Goal: Navigation & Orientation: Go to known website

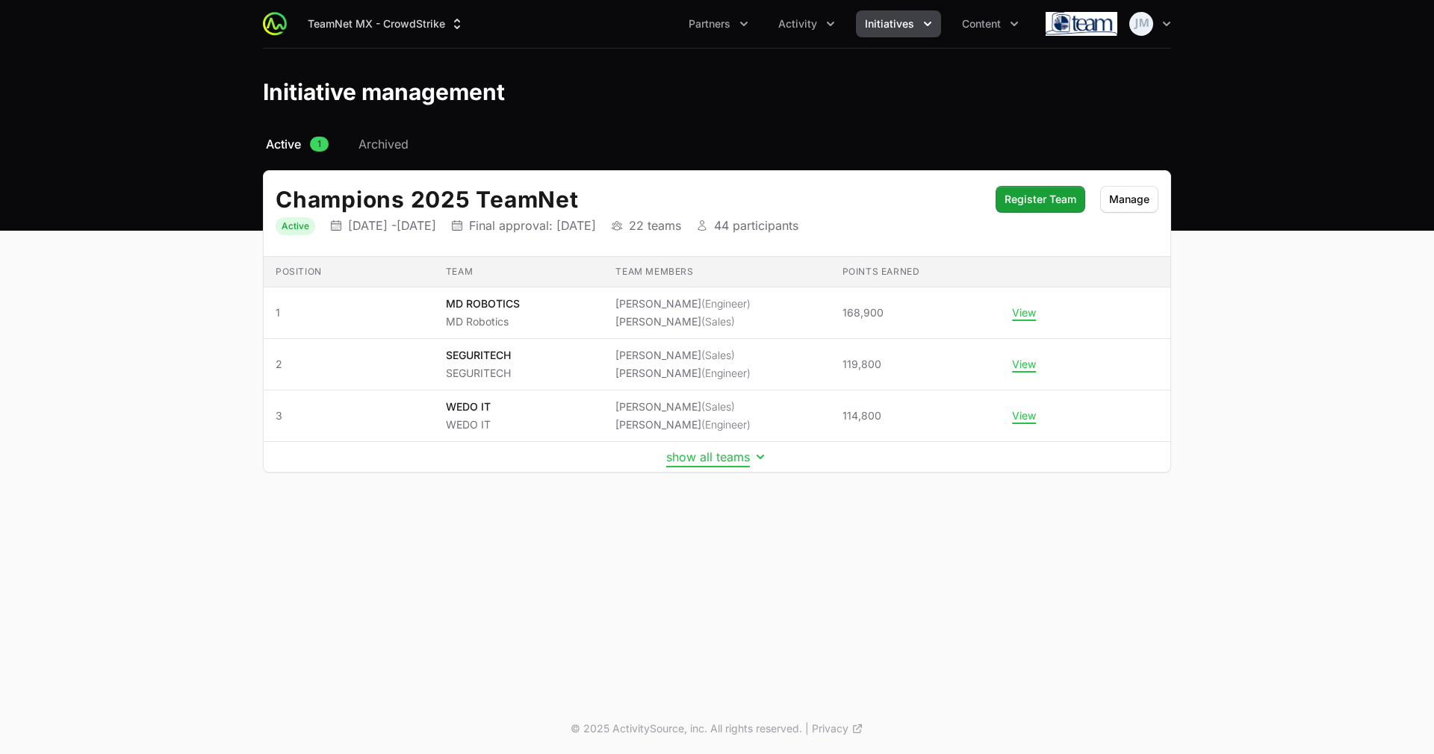
click at [666, 457] on button "show all teams" at bounding box center [717, 457] width 102 height 15
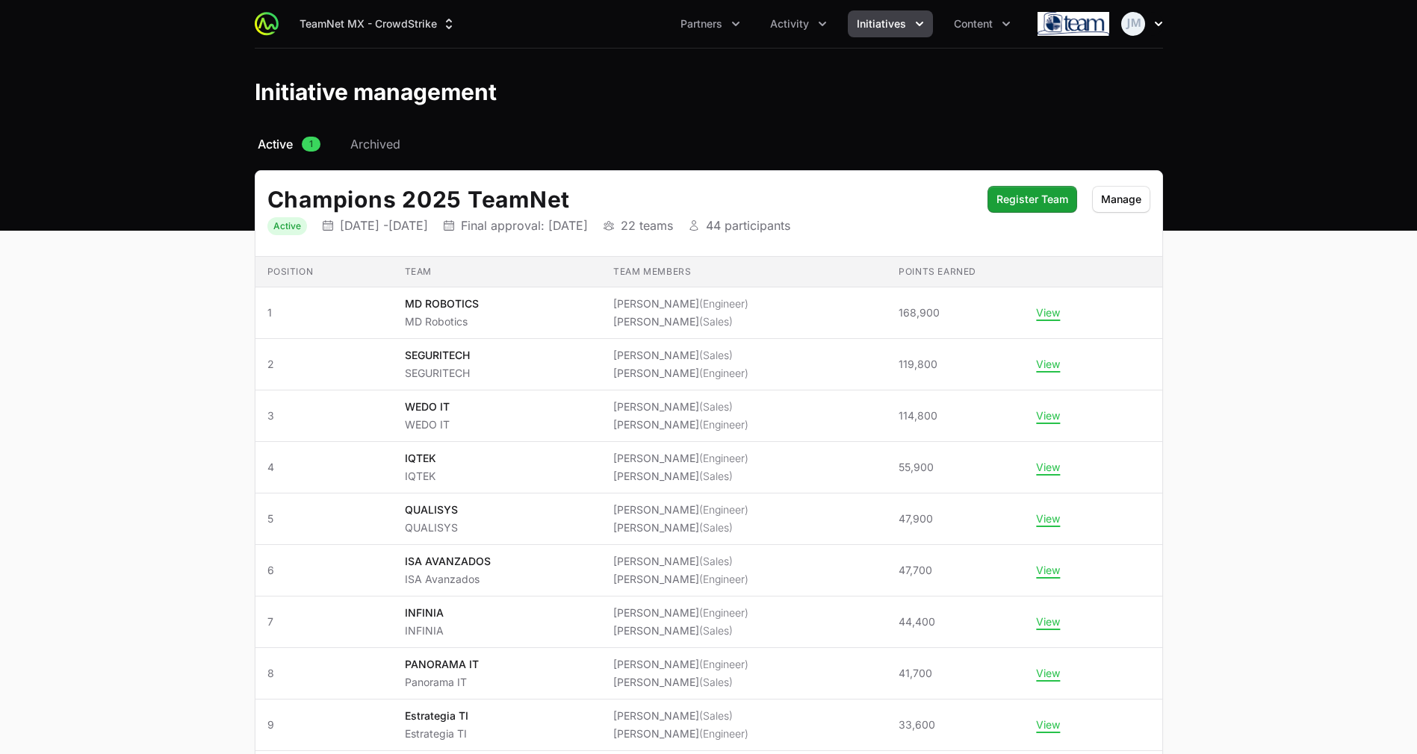
click at [1146, 26] on button "Open user menu" at bounding box center [1142, 24] width 42 height 24
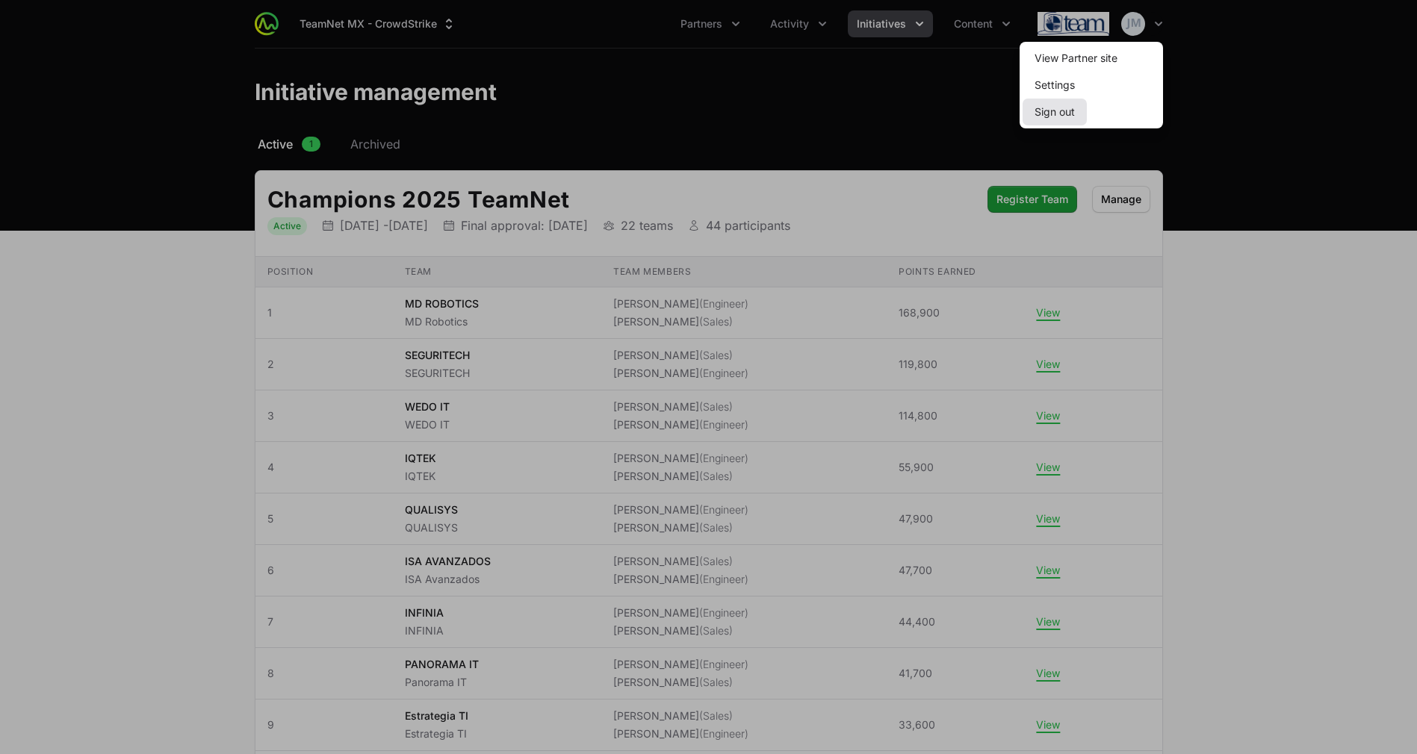
click at [1074, 111] on button "Sign out" at bounding box center [1054, 112] width 64 height 27
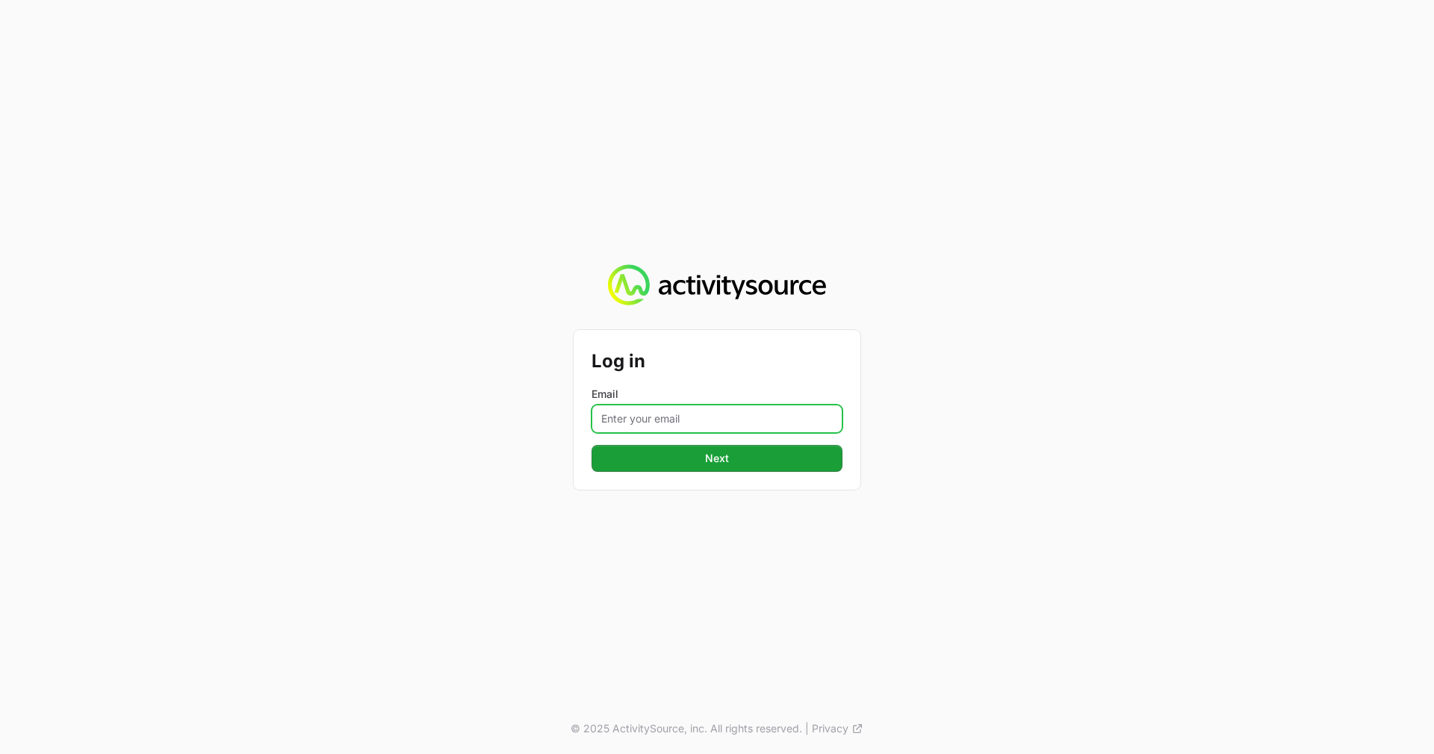
click at [660, 423] on input "Email" at bounding box center [716, 419] width 251 height 28
click at [627, 418] on input "Email" at bounding box center [716, 419] width 251 height 28
type input "[PERSON_NAME]"
type input "I"
type input "[EMAIL_ADDRESS][DOMAIN_NAME]"
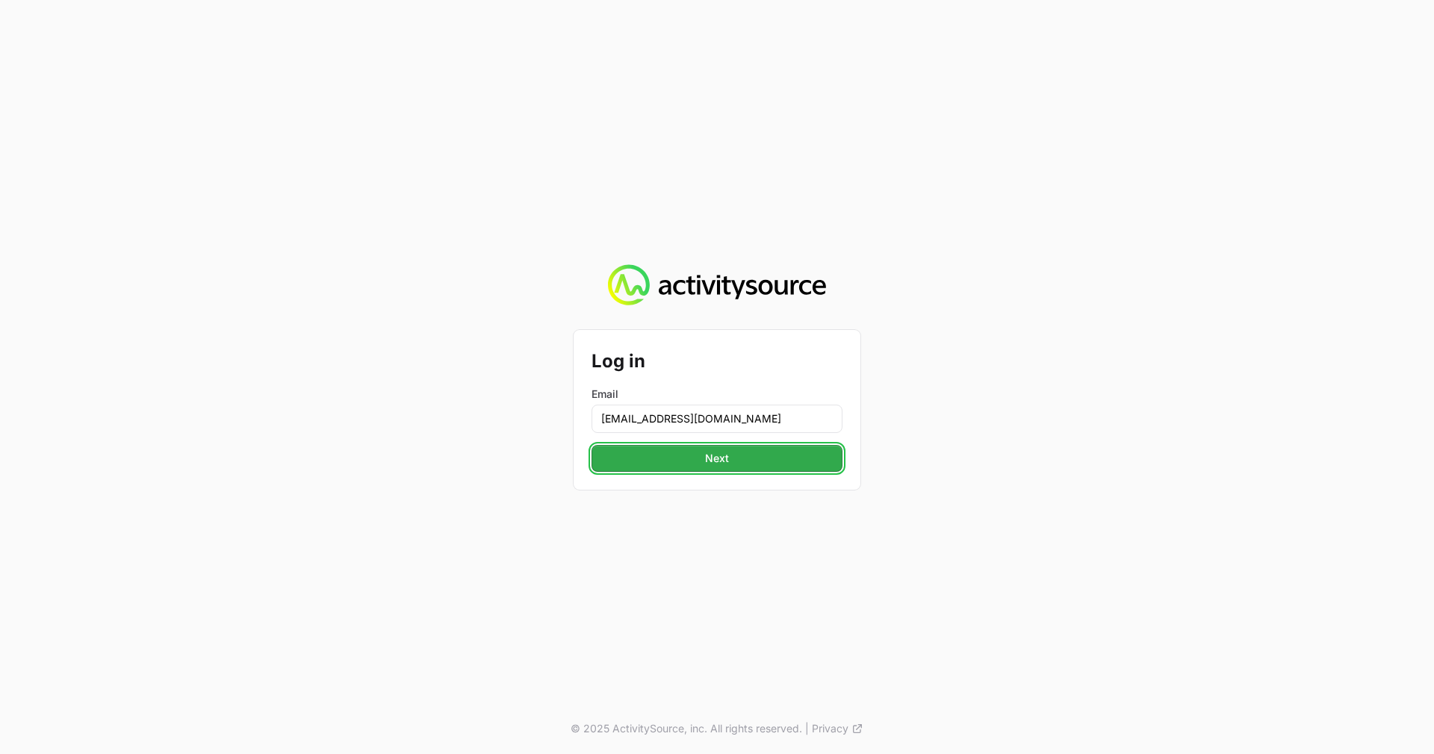
click at [731, 460] on button "Next" at bounding box center [716, 458] width 251 height 27
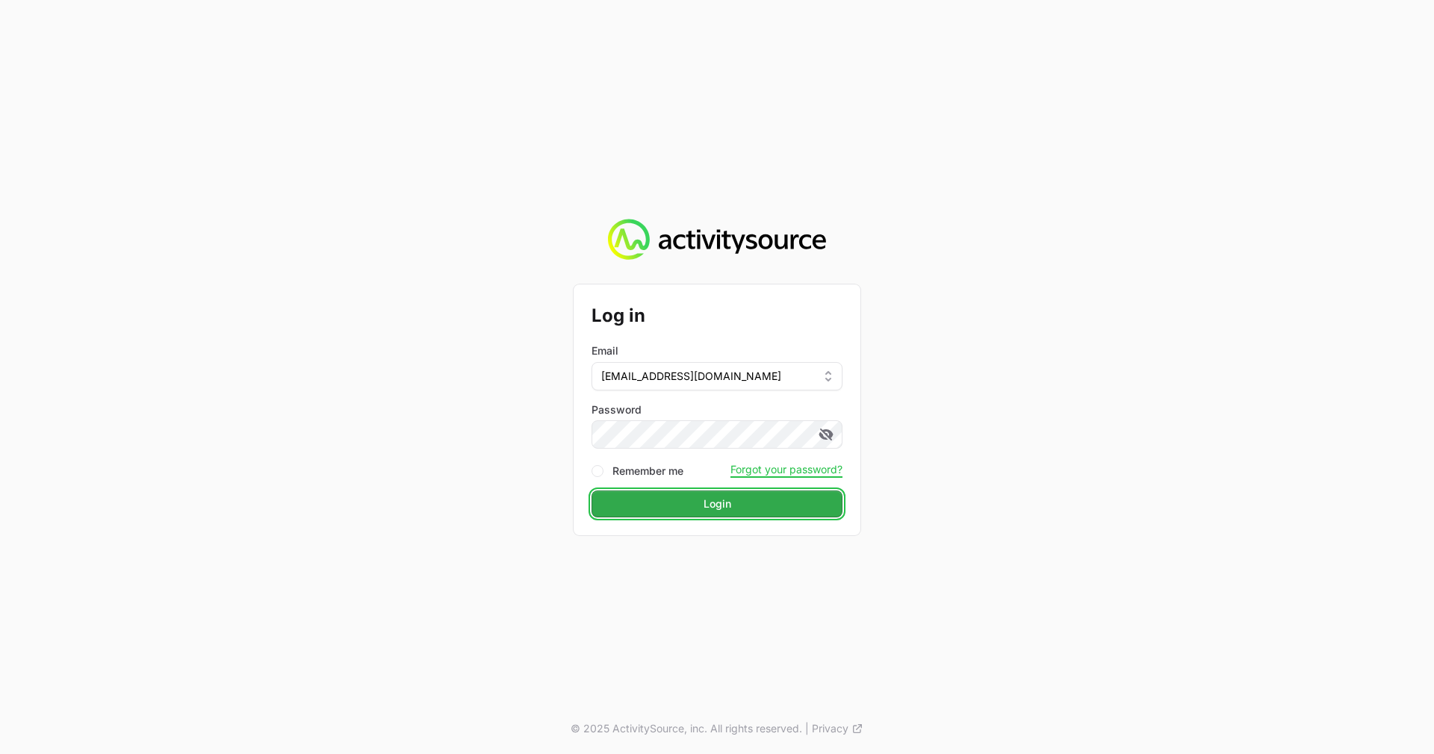
click at [660, 500] on button "Login" at bounding box center [716, 504] width 251 height 27
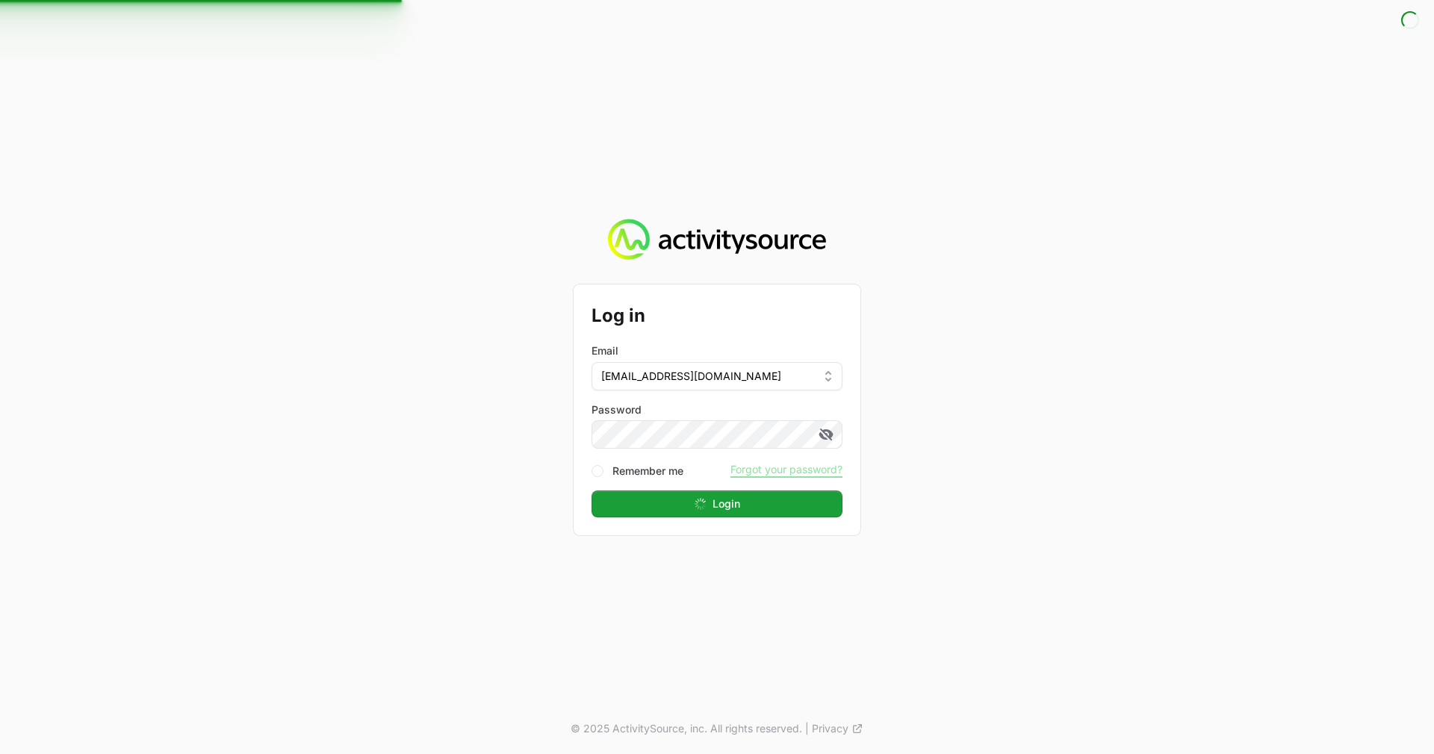
click at [596, 462] on div "Remember me" at bounding box center [637, 470] width 92 height 18
click at [598, 471] on input "Remember me" at bounding box center [597, 471] width 12 height 12
checkbox input "true"
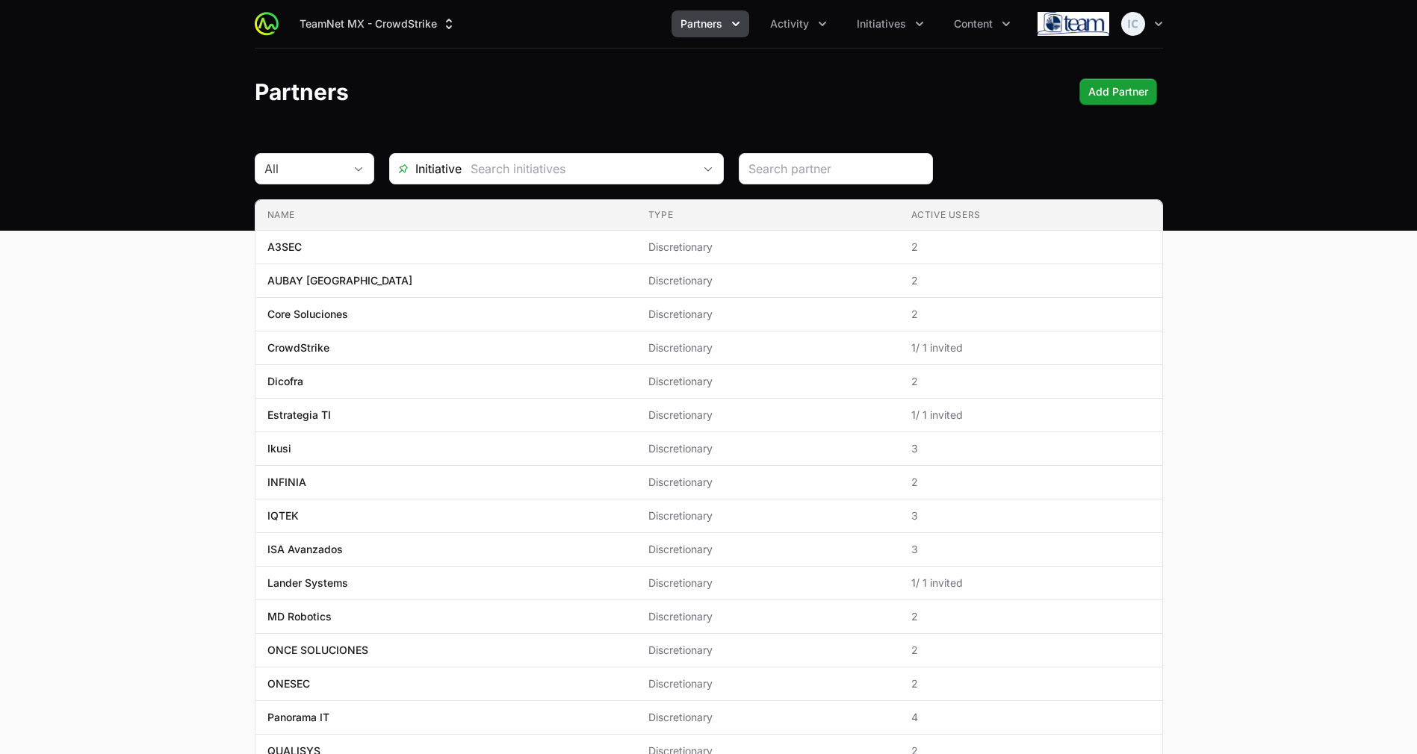
click at [1117, 30] on div "Open user menu" at bounding box center [1099, 24] width 125 height 30
click at [724, 23] on button "Partners" at bounding box center [710, 23] width 78 height 27
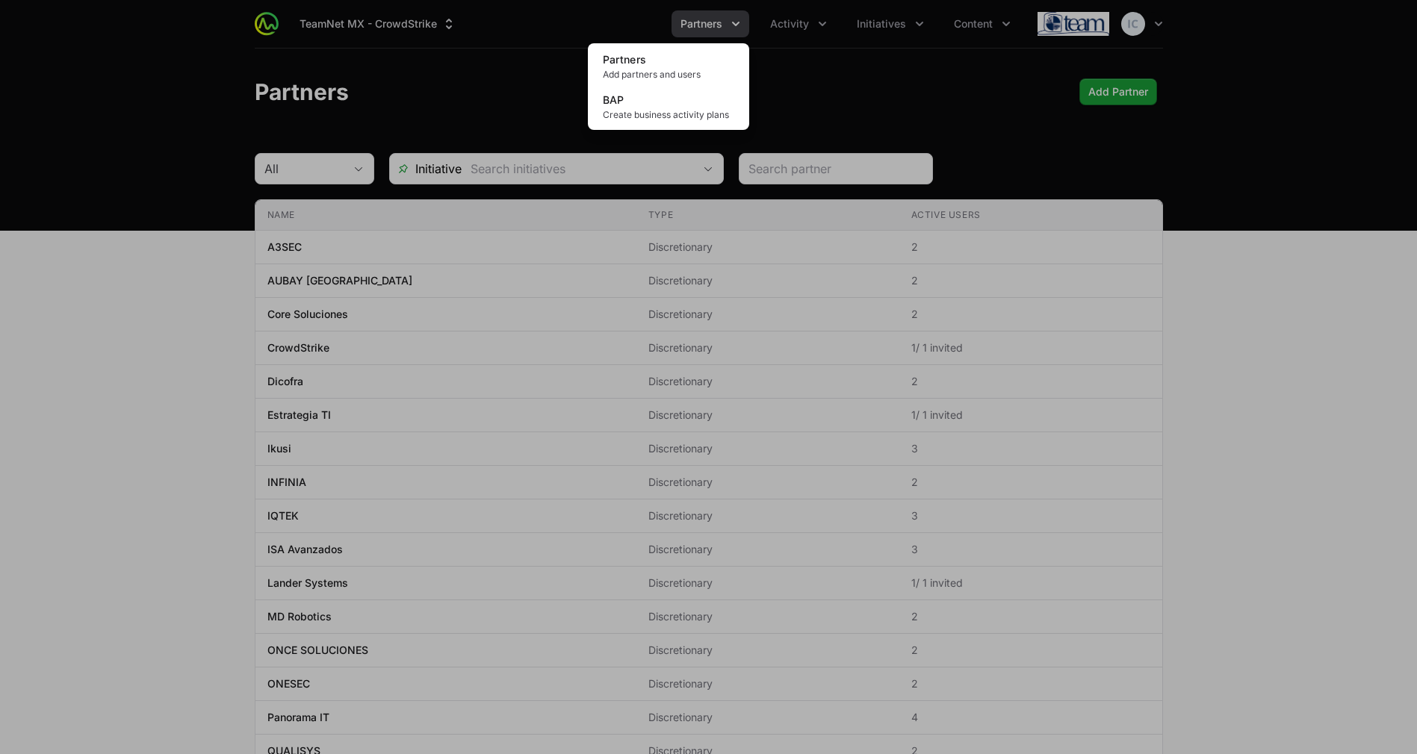
click at [842, 97] on div "Partners menu" at bounding box center [708, 377] width 1417 height 754
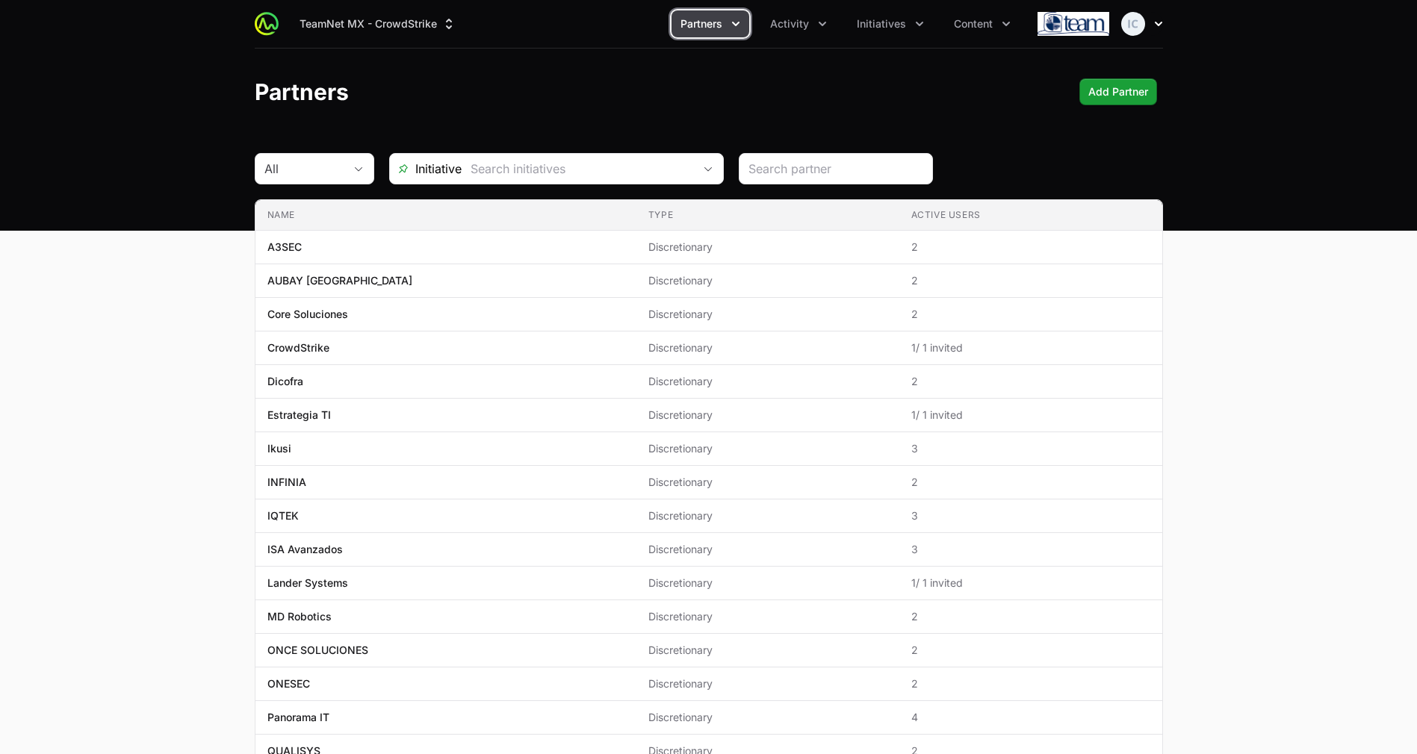
click at [1135, 26] on img "button" at bounding box center [1133, 24] width 24 height 24
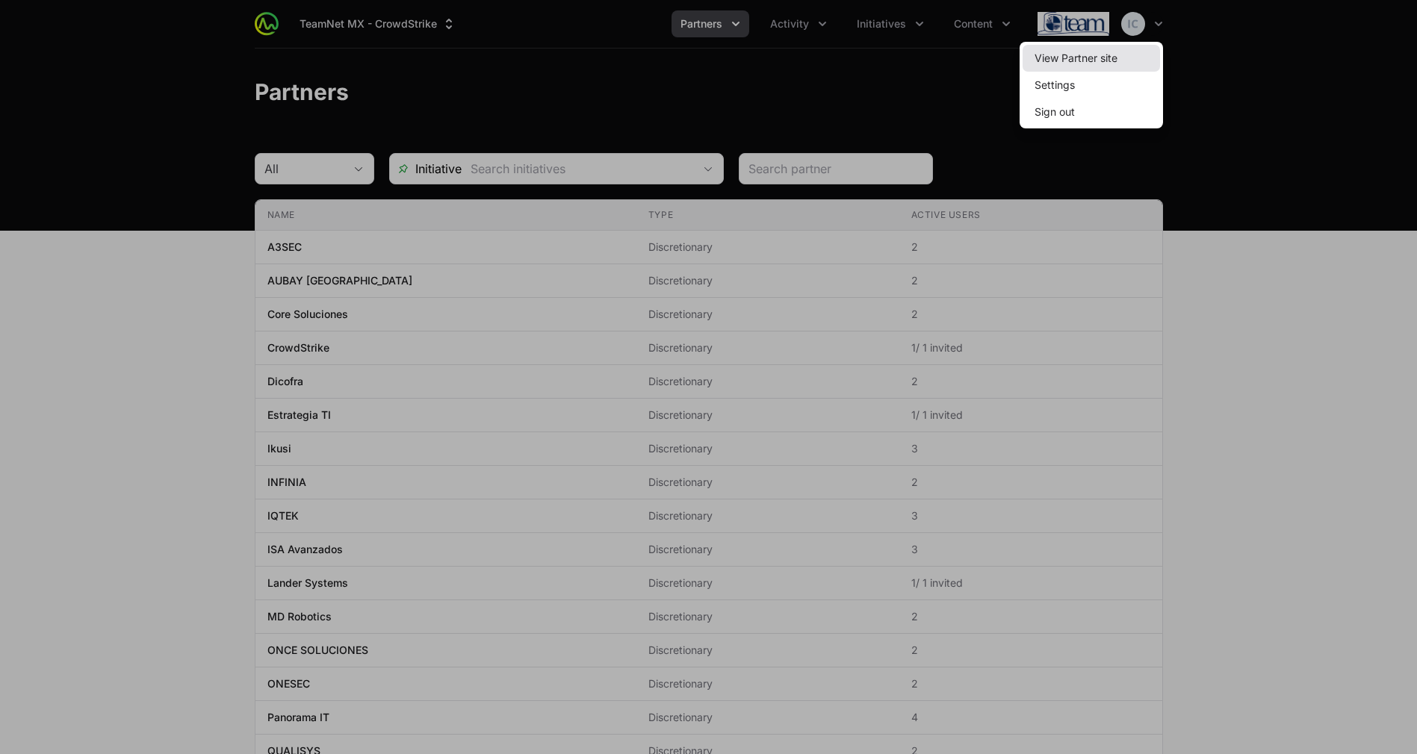
click at [1087, 60] on link "View Partner site" at bounding box center [1090, 58] width 137 height 27
click at [653, 294] on div at bounding box center [708, 377] width 1417 height 754
